Goal: Find specific page/section: Find specific page/section

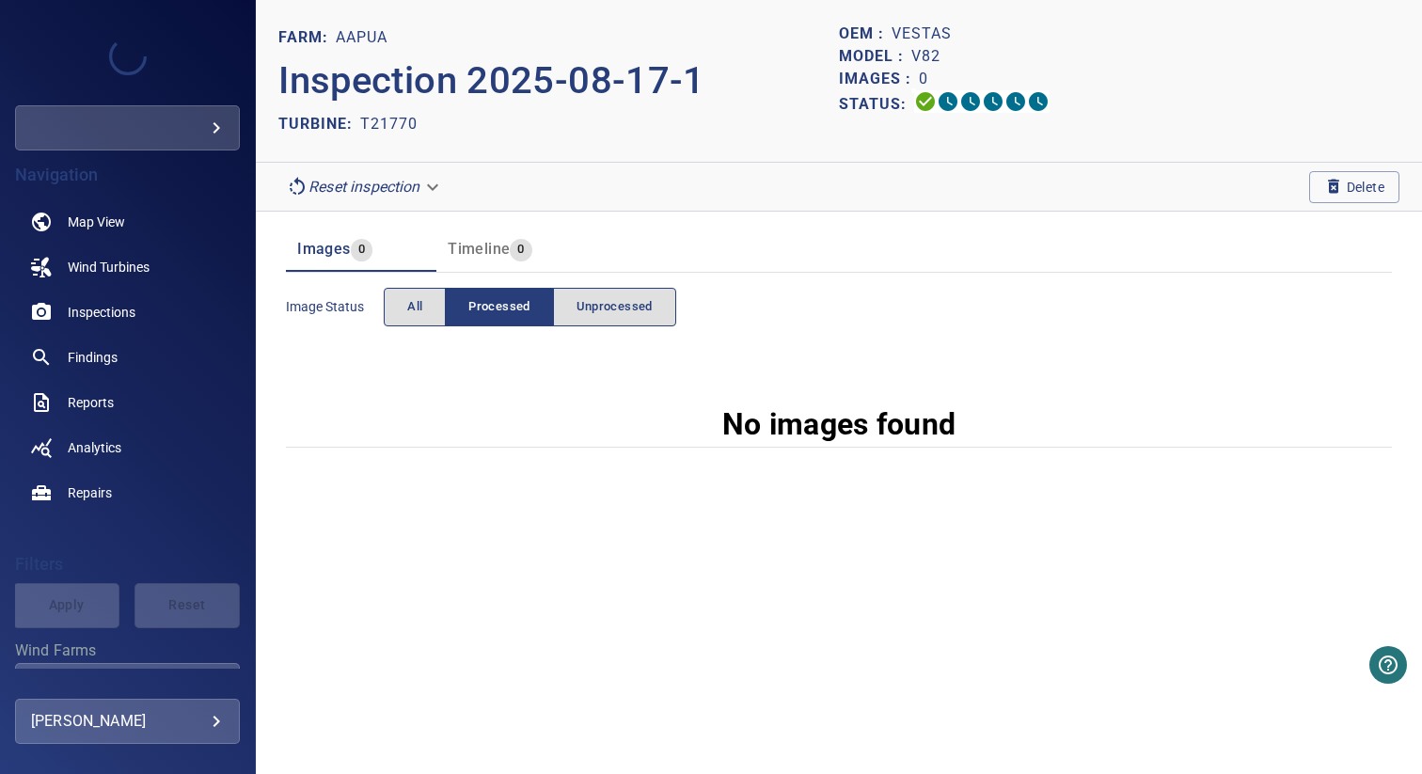
click at [400, 122] on p "T21770" at bounding box center [388, 124] width 57 height 23
copy p "T21770"
click at [143, 306] on link "Inspections" at bounding box center [127, 312] width 225 height 45
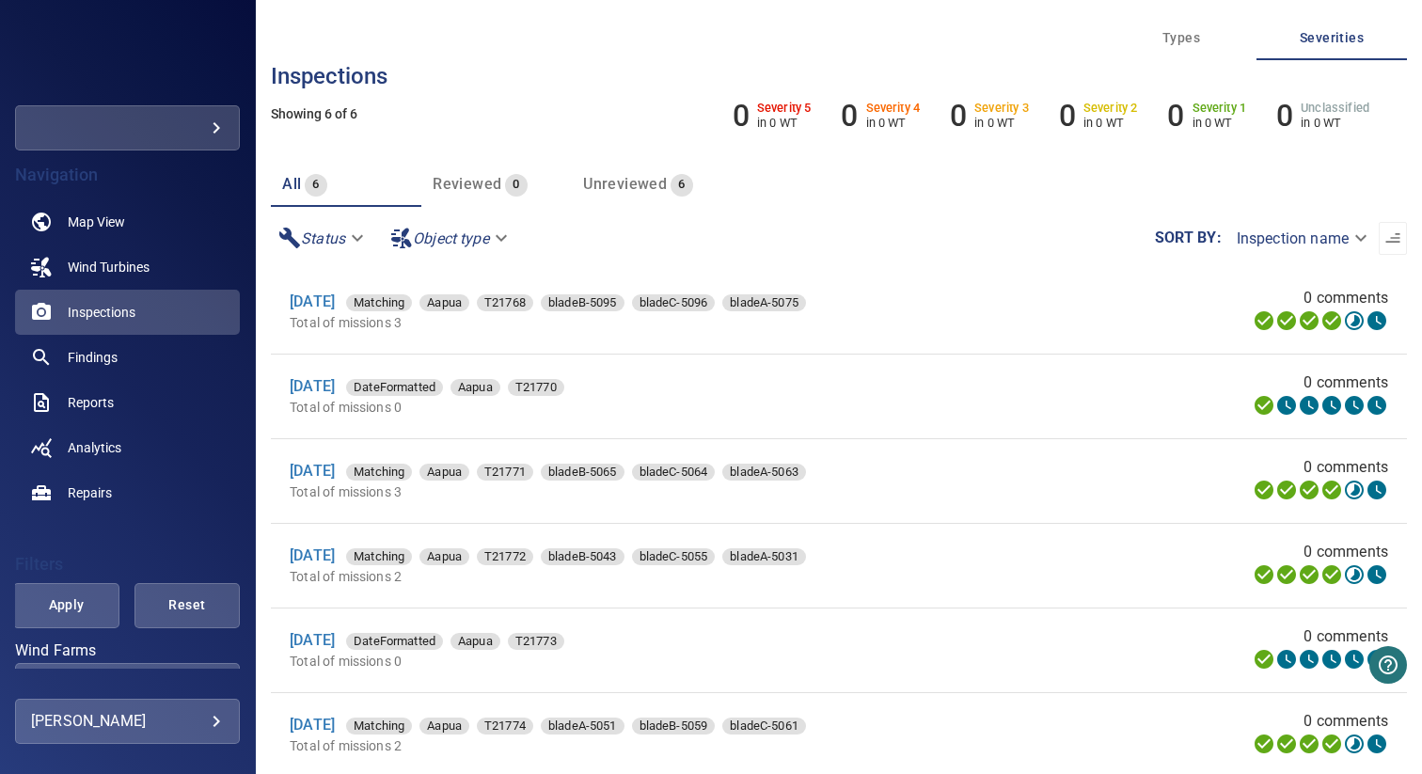
scroll to position [285, 0]
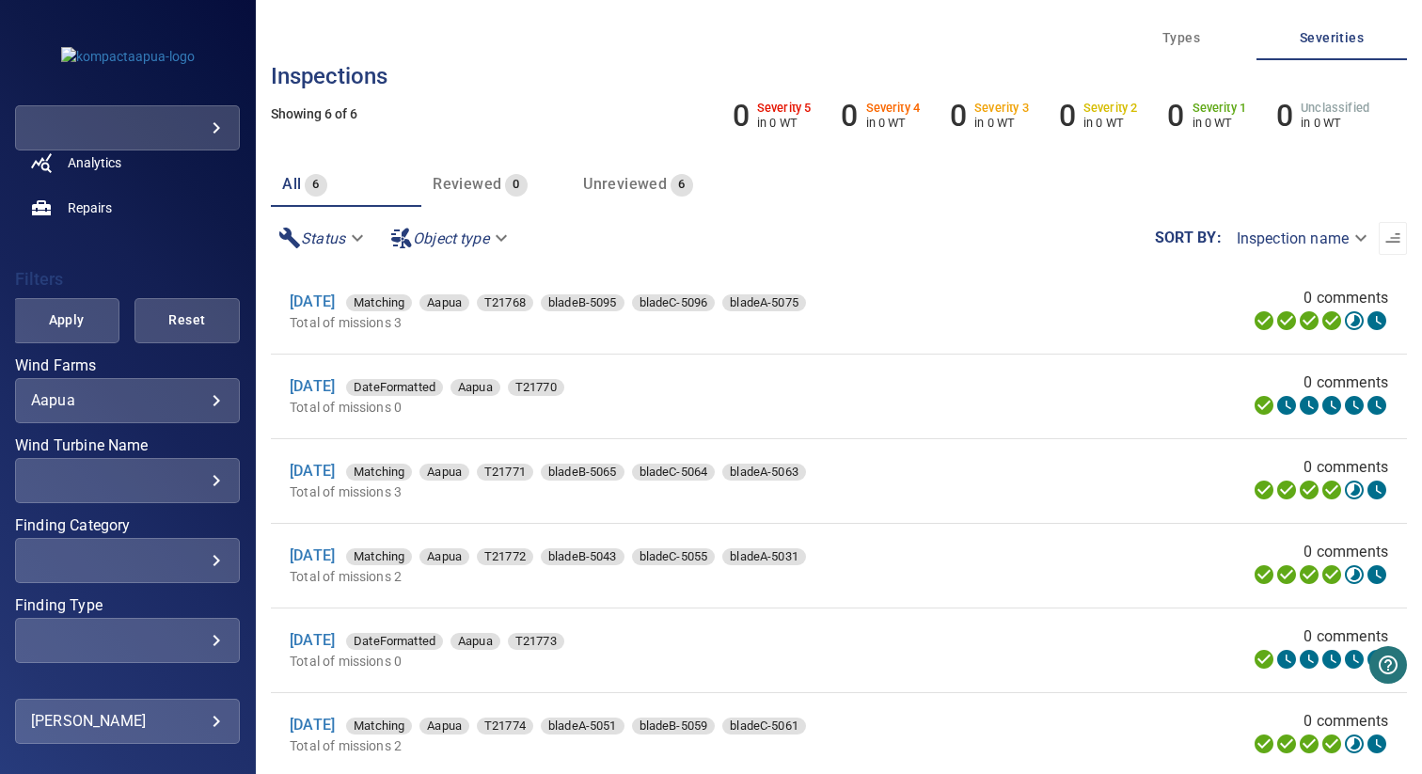
click at [111, 409] on div "Aapua ***** ​" at bounding box center [127, 400] width 225 height 45
click at [134, 484] on div "​" at bounding box center [127, 480] width 193 height 18
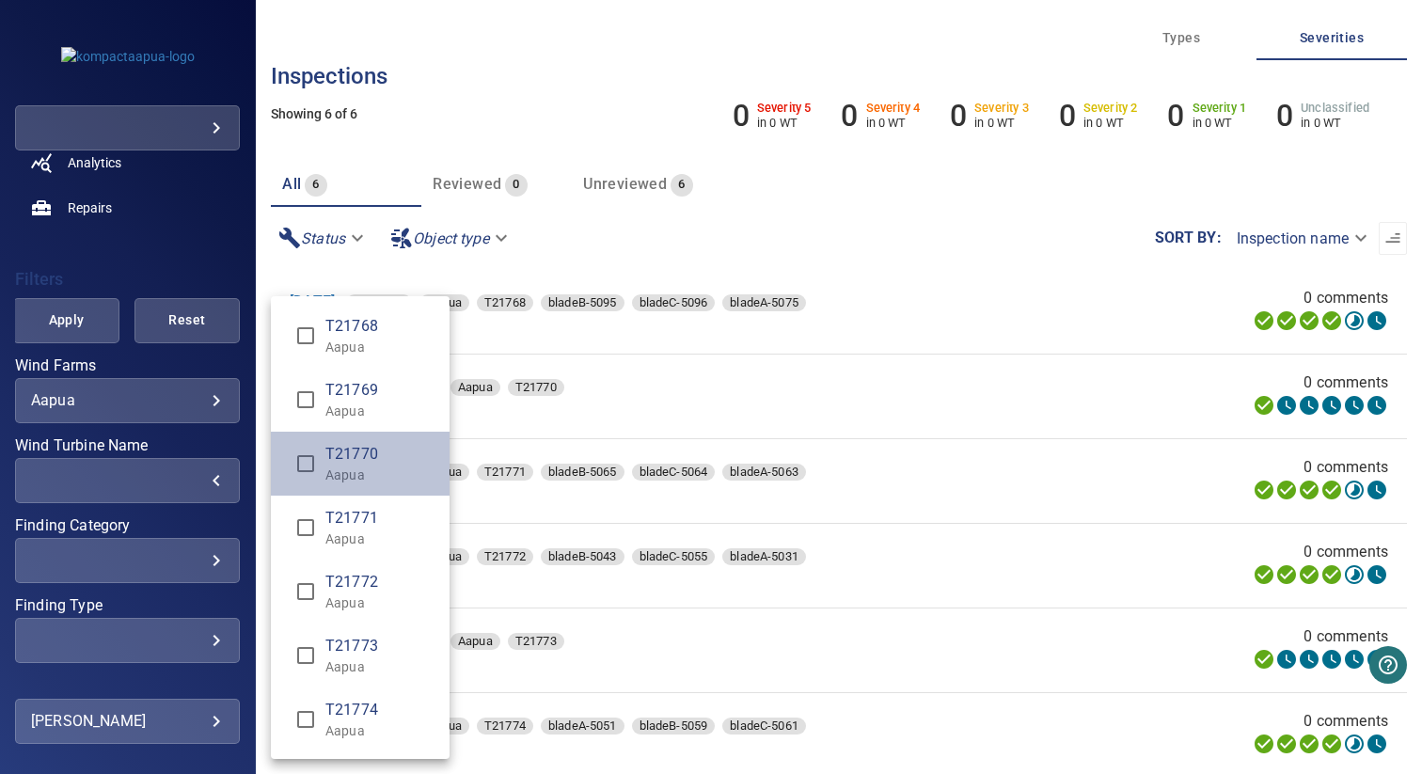
click at [359, 448] on span "T21770" at bounding box center [379, 454] width 109 height 23
type input "**********"
click at [106, 237] on div "Wind Turbine Name" at bounding box center [711, 387] width 1422 height 774
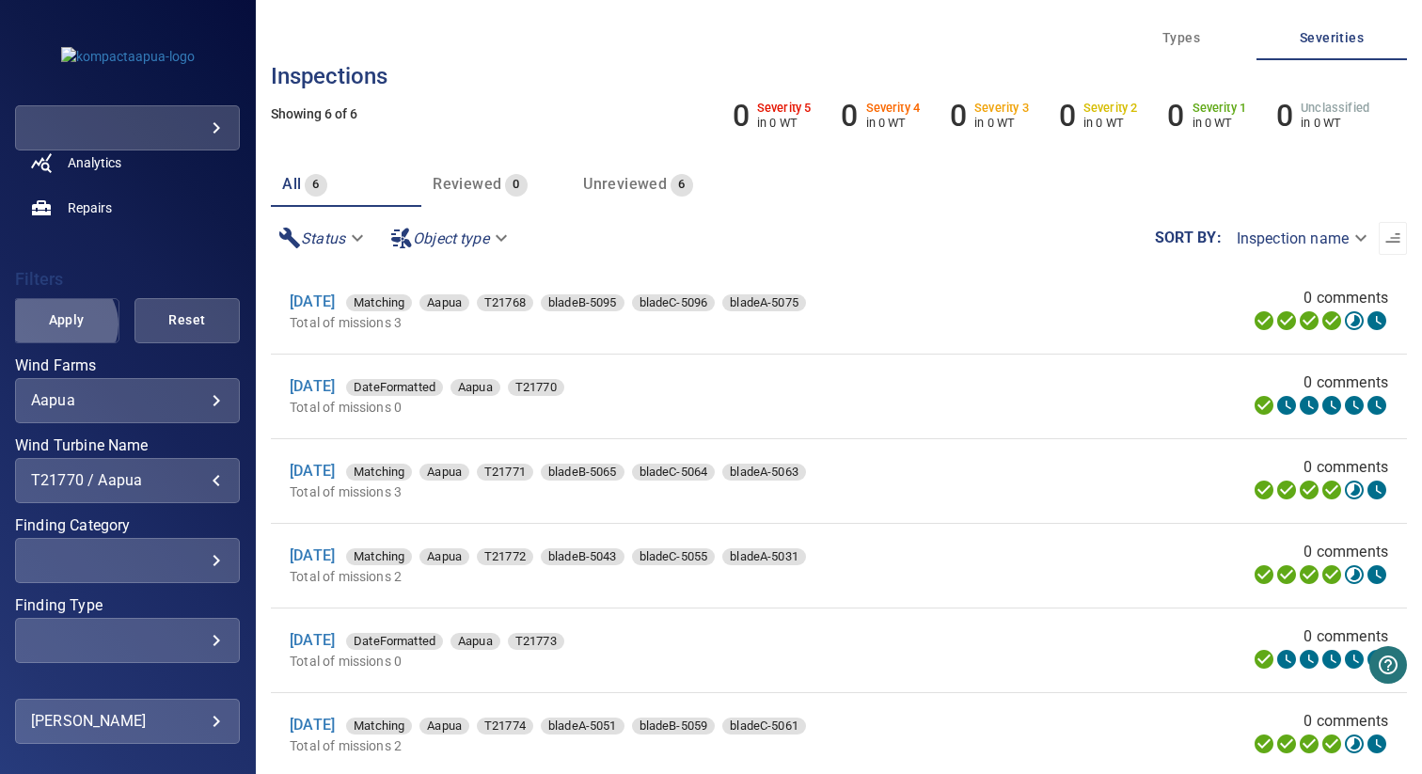
click at [61, 324] on span "Apply" at bounding box center [66, 320] width 58 height 24
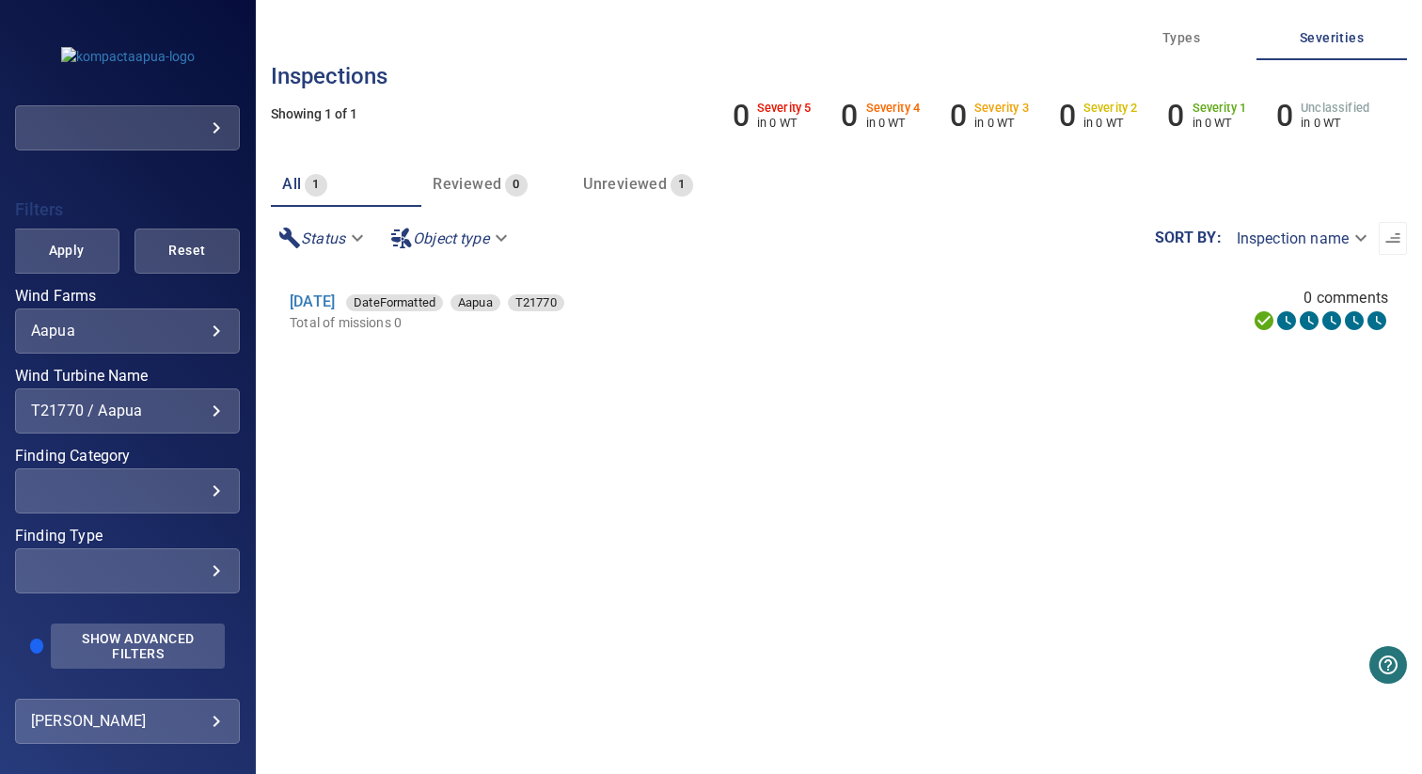
click at [99, 632] on span "Show Advanced Filters" at bounding box center [137, 646] width 151 height 30
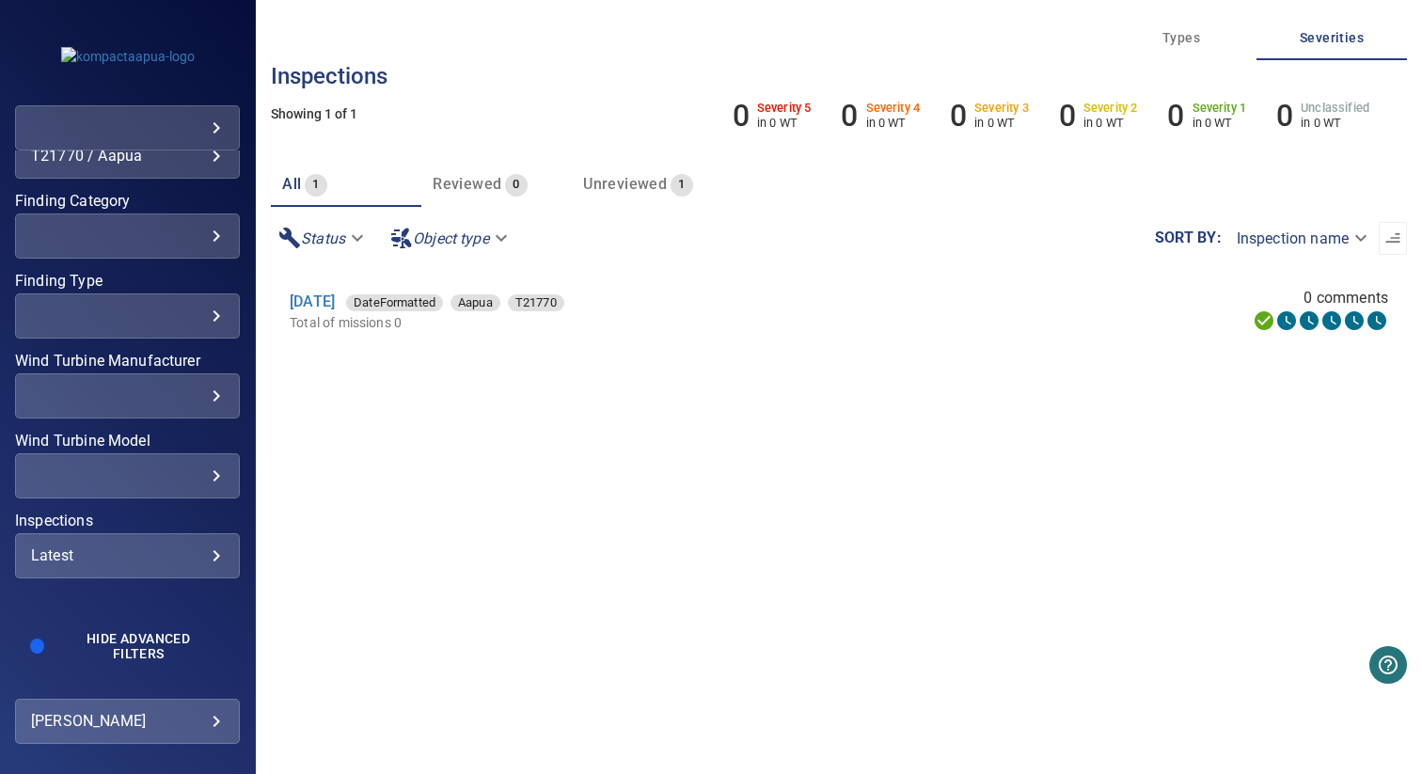
click at [118, 561] on div "Latest" at bounding box center [127, 555] width 193 height 18
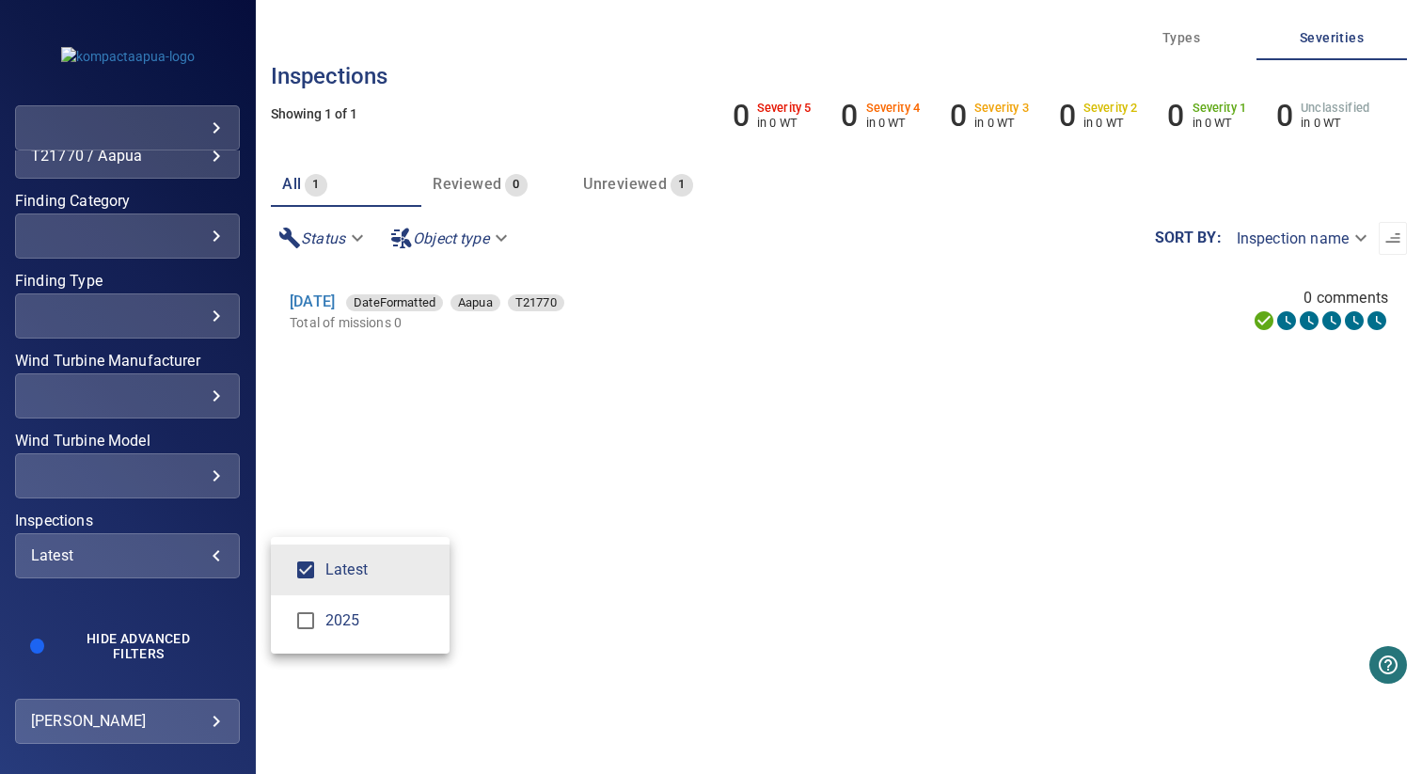
click at [356, 620] on span "2025" at bounding box center [379, 620] width 109 height 23
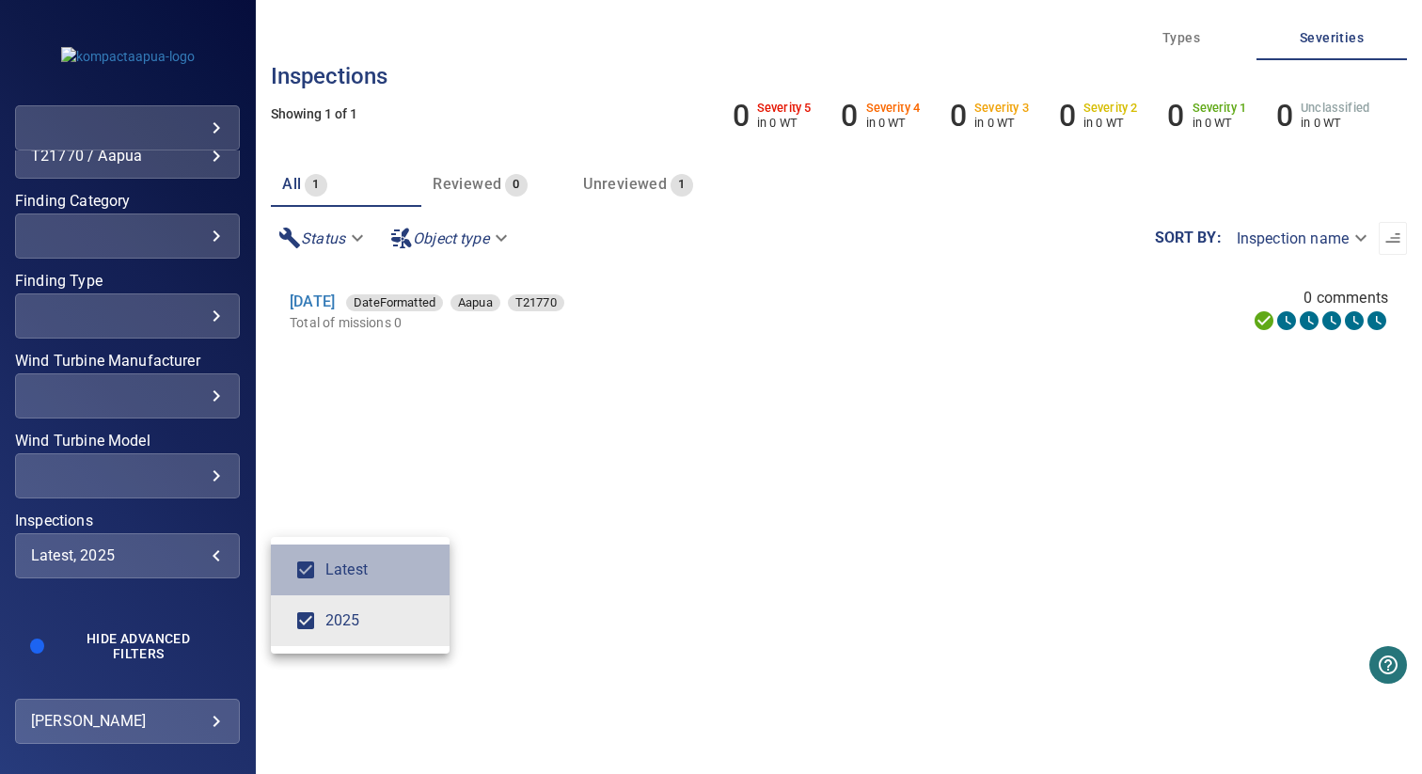
click at [356, 578] on span "Latest" at bounding box center [379, 570] width 109 height 23
type input "****"
click at [190, 495] on div "Inspections" at bounding box center [711, 387] width 1422 height 774
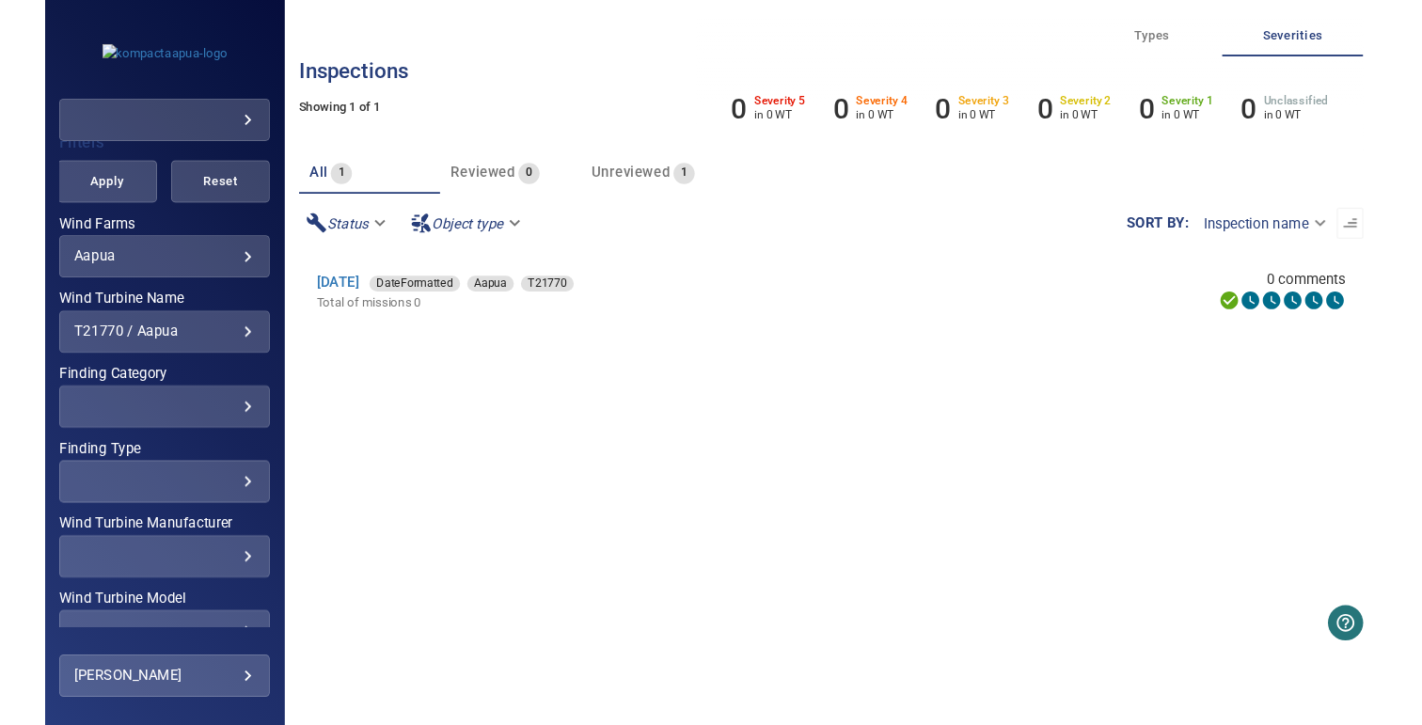
scroll to position [402, 0]
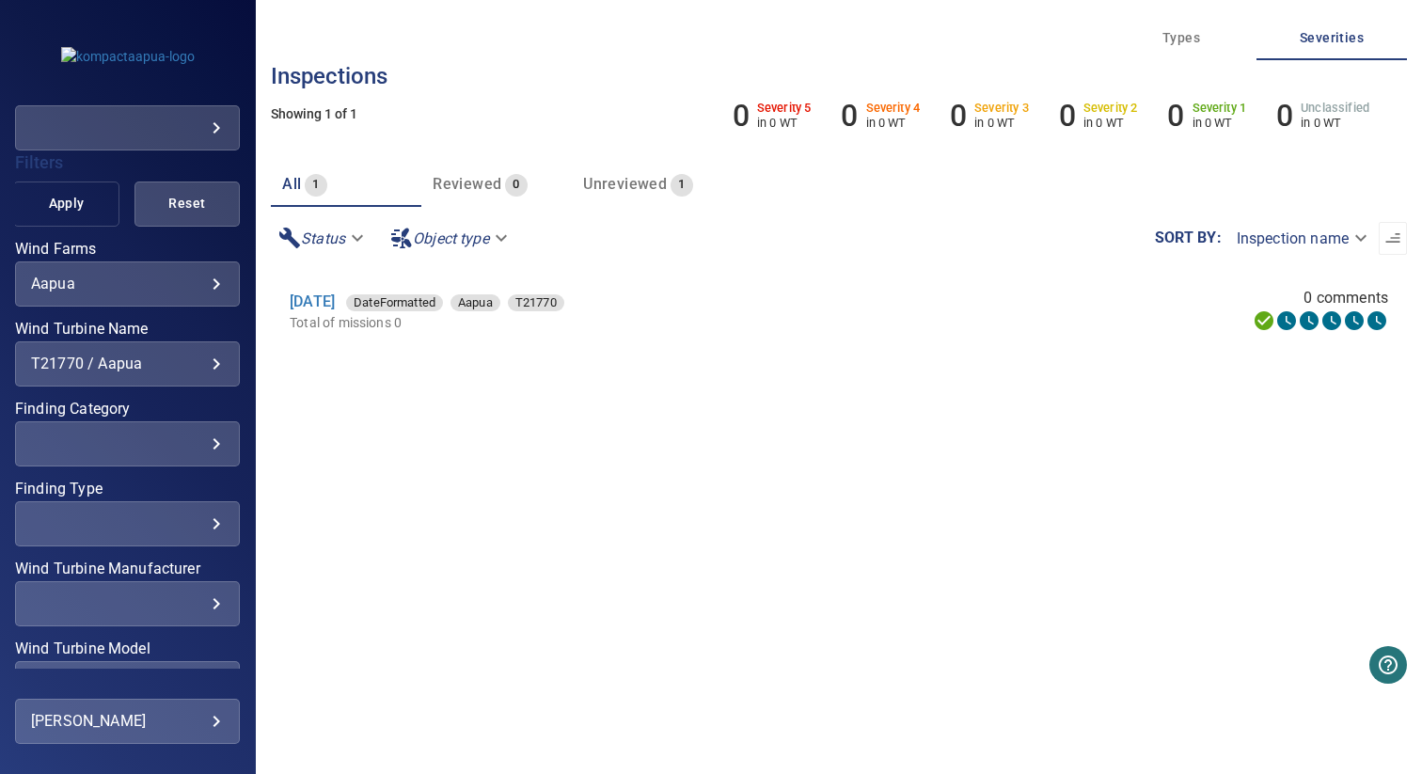
click at [75, 221] on button "Apply" at bounding box center [65, 204] width 105 height 45
